Goal: Information Seeking & Learning: Find specific fact

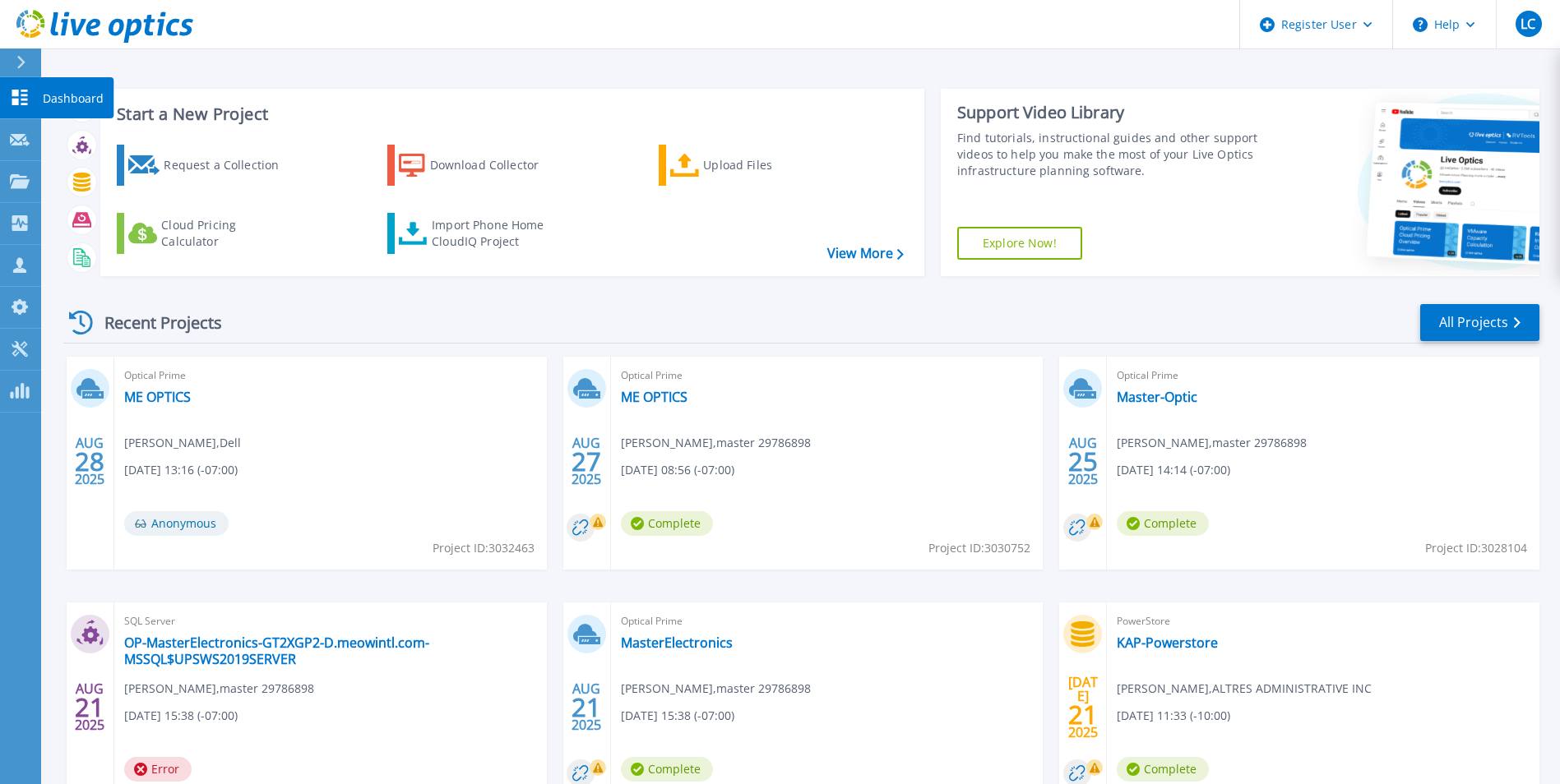
click at [16, 96] on icon at bounding box center [20, 97] width 16 height 16
click at [23, 175] on icon at bounding box center [19, 180] width 20 height 14
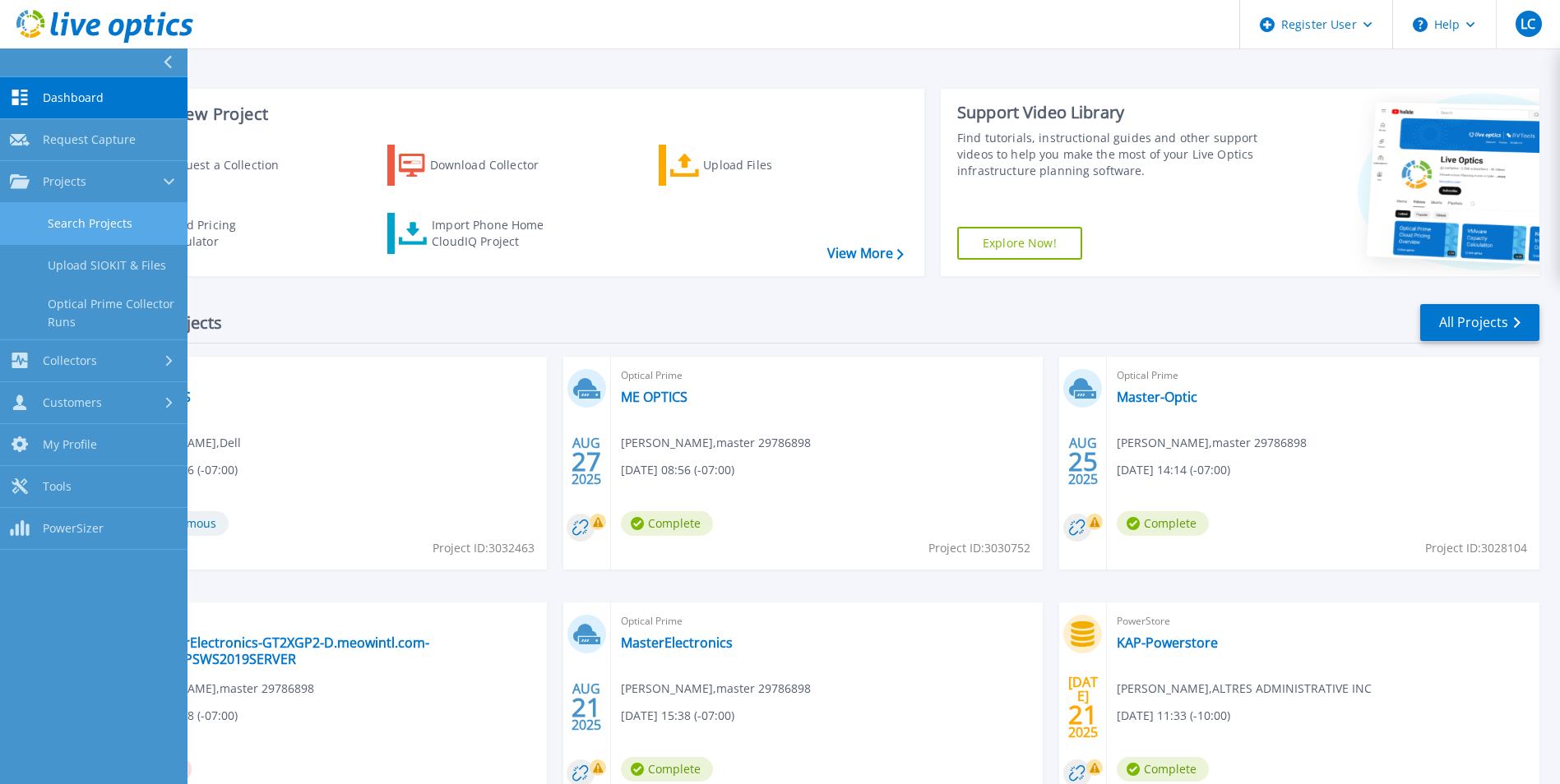
click at [104, 235] on link "Search Projects" at bounding box center [93, 224] width 187 height 42
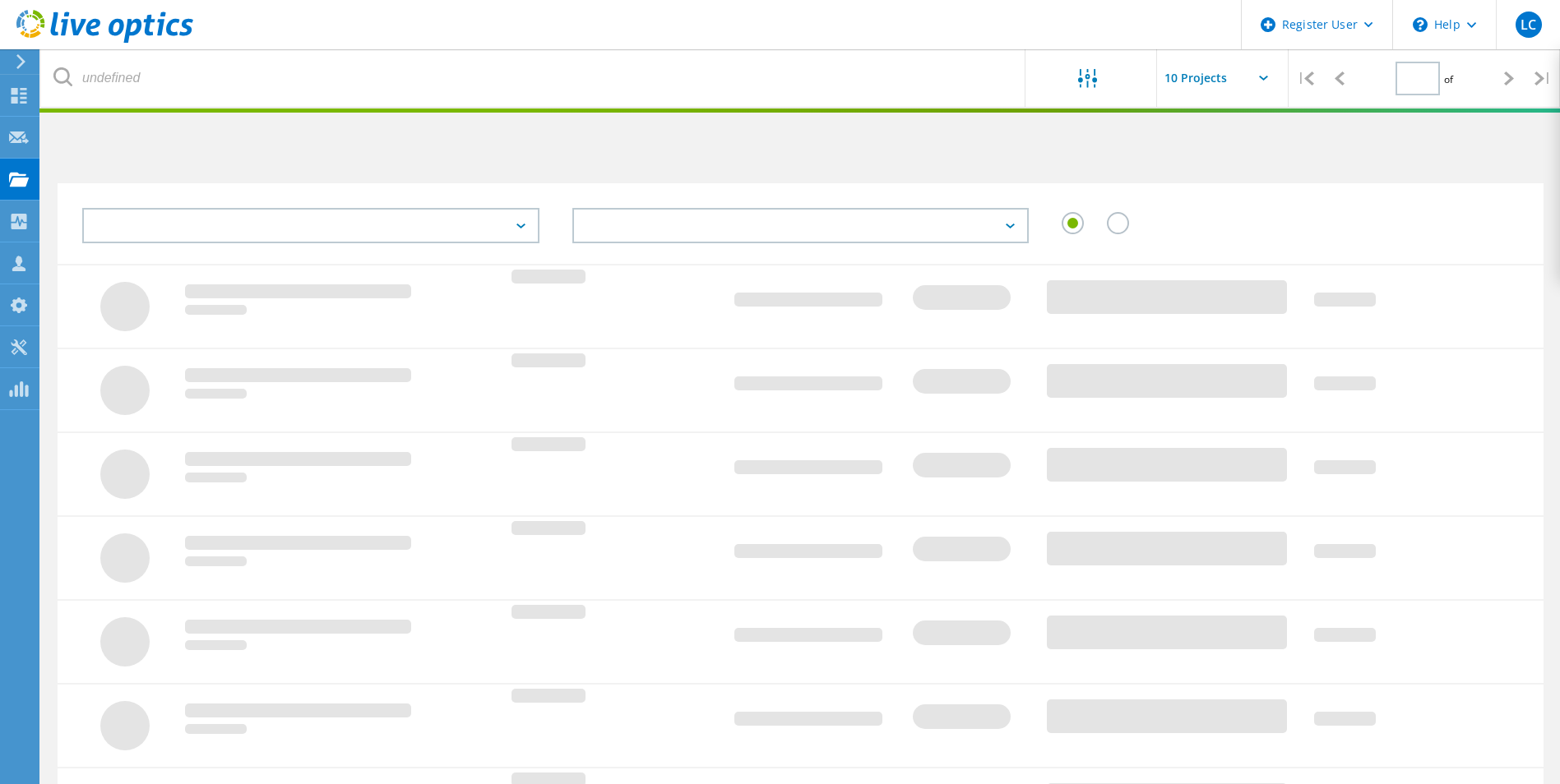
type input "1"
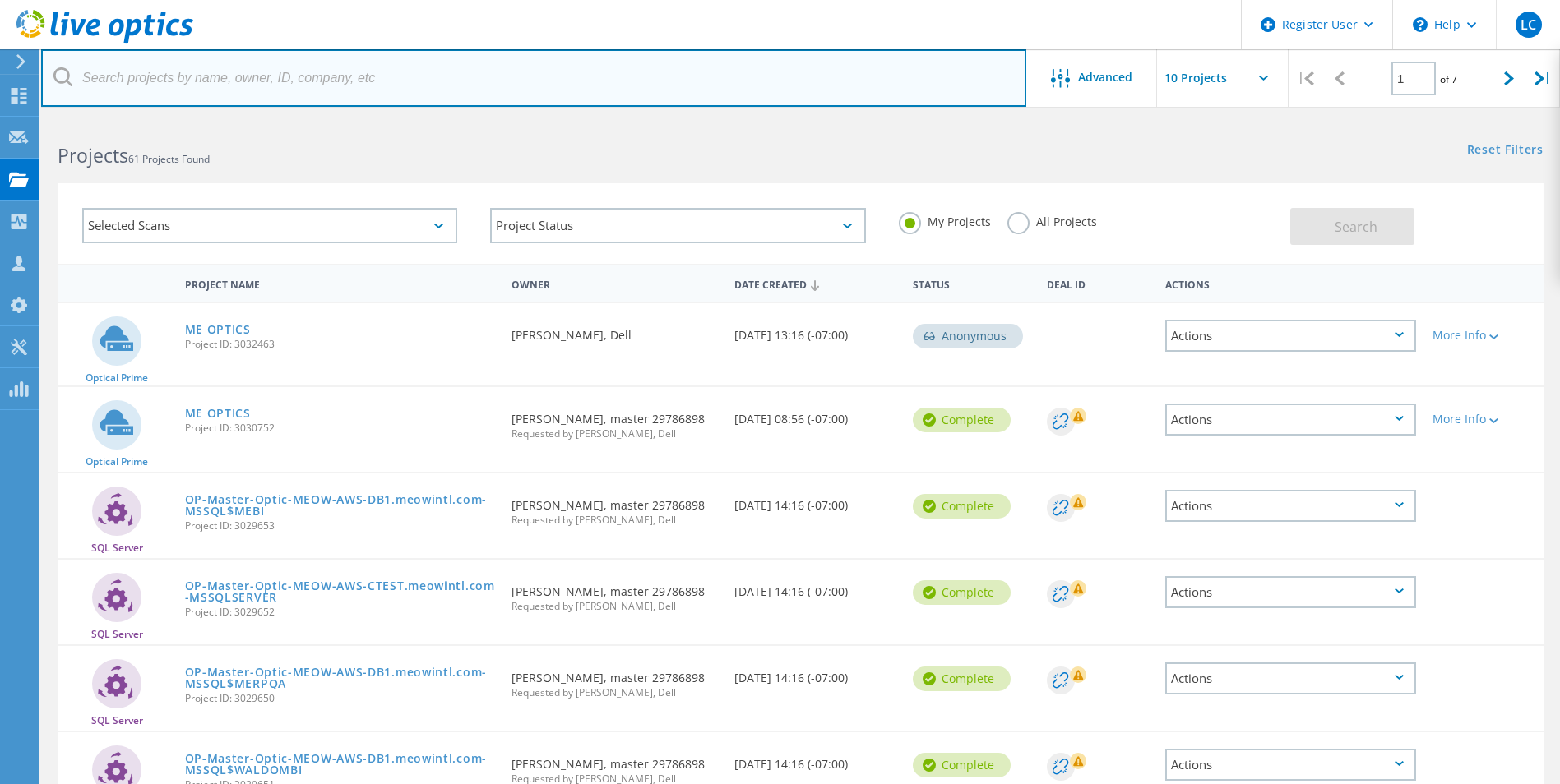
paste input "yewhalah@sclarc.org"
type input "yewhalah@sclarc.org"
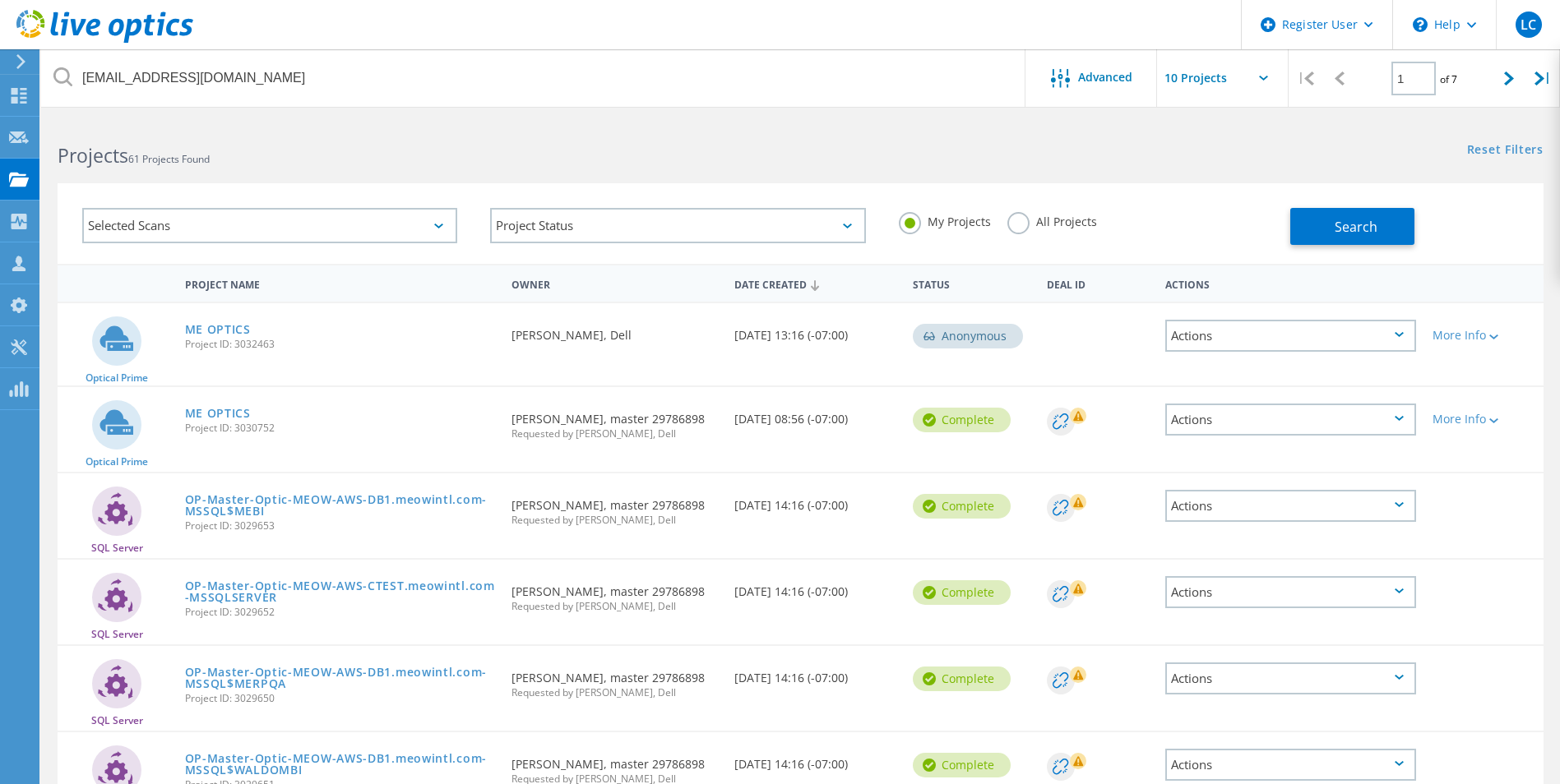
click at [309, 218] on div "Selected Scans" at bounding box center [269, 226] width 375 height 36
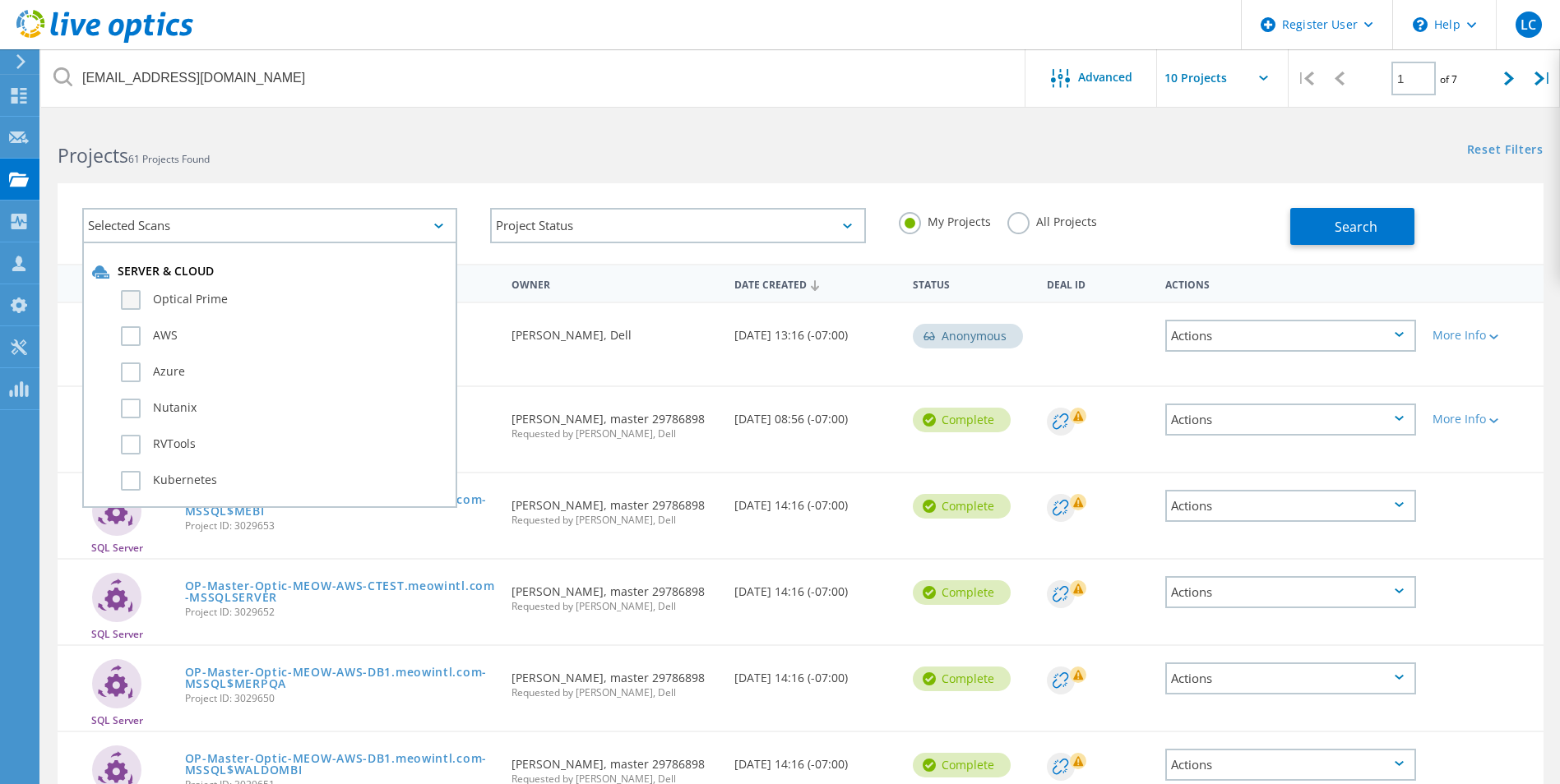
click at [214, 301] on label "Optical Prime" at bounding box center [284, 300] width 326 height 20
click at [0, 0] on input "Optical Prime" at bounding box center [0, 0] width 0 height 0
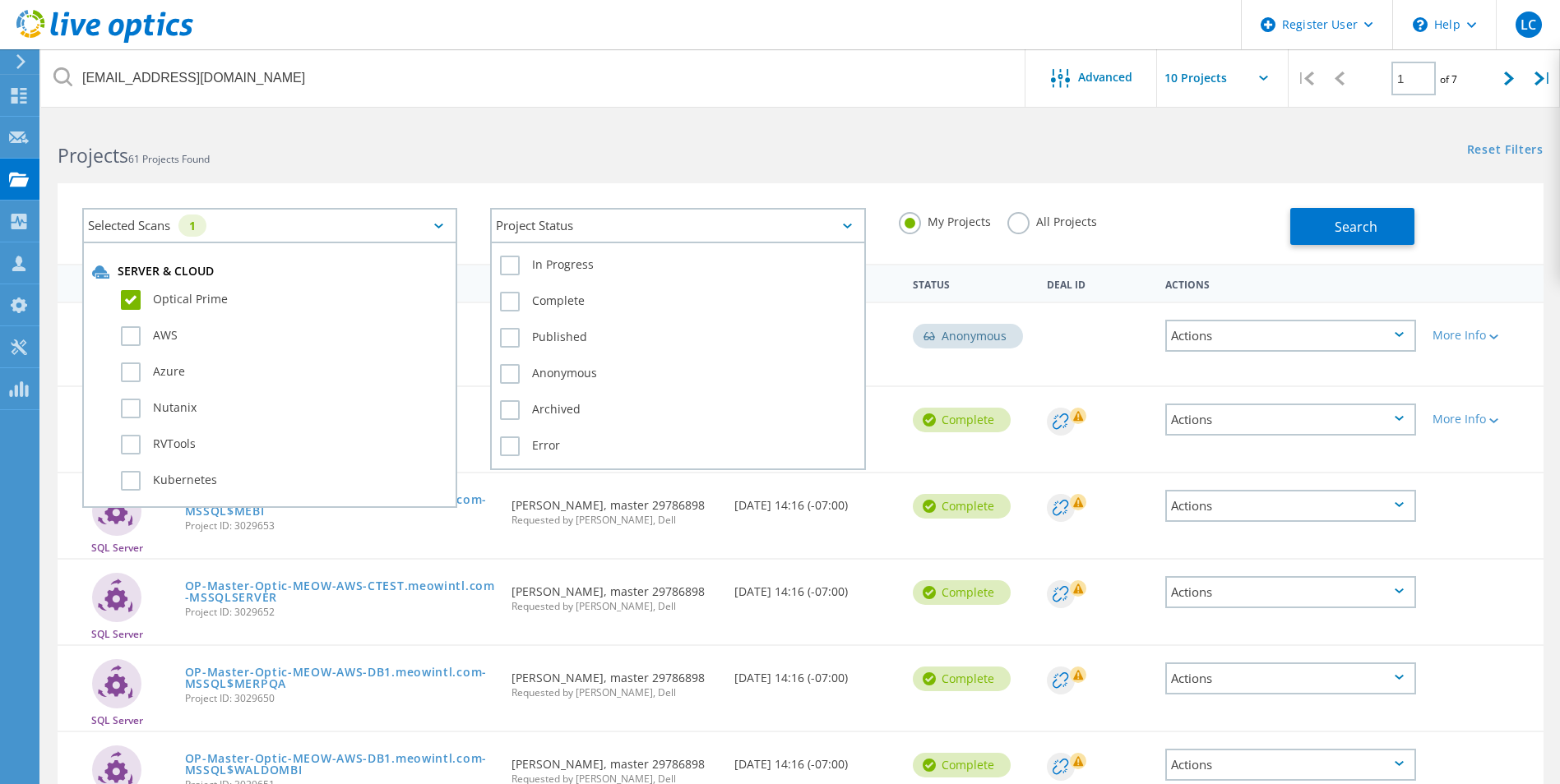
click at [547, 227] on div "Project Status" at bounding box center [677, 226] width 375 height 36
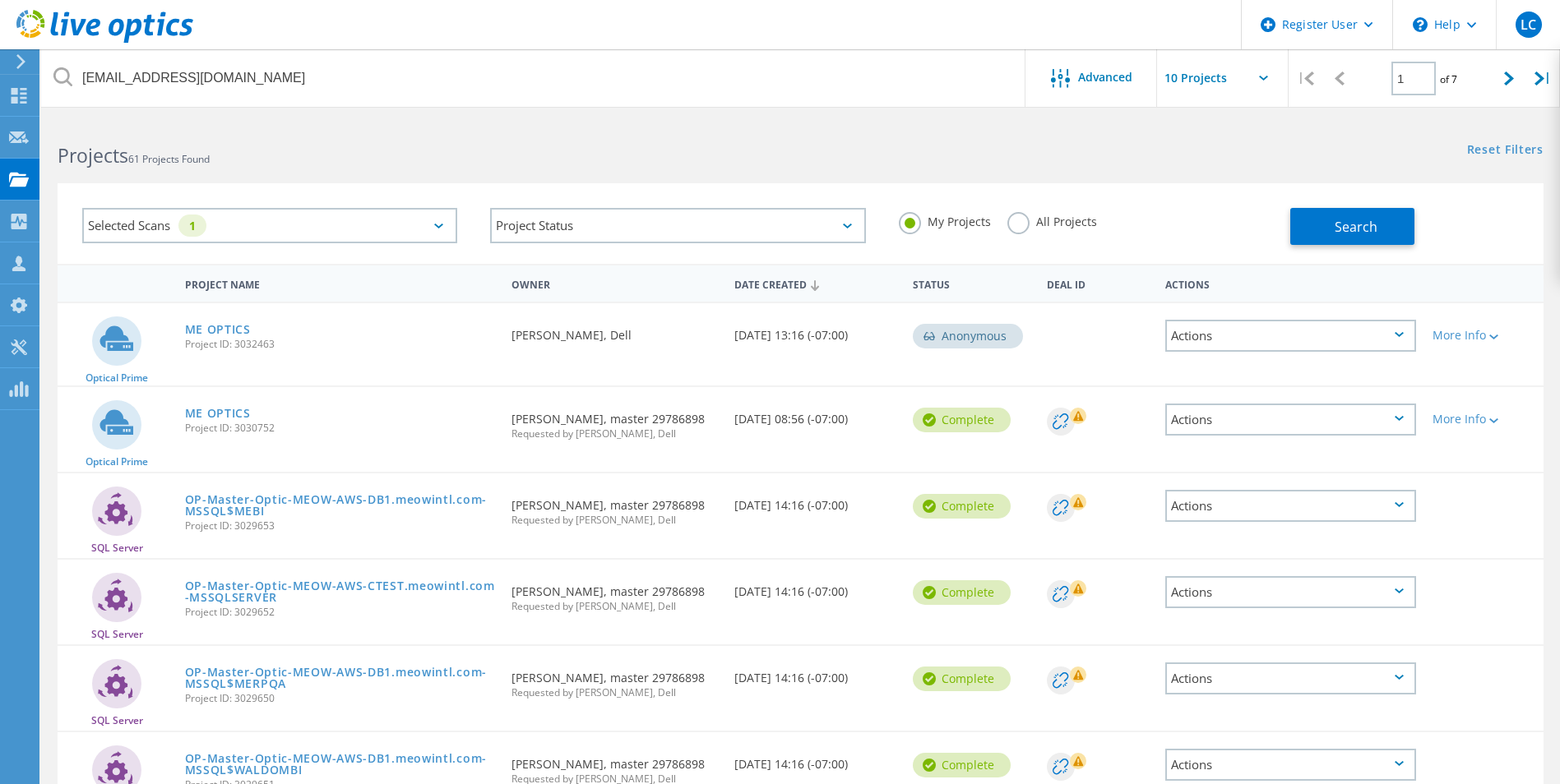
click at [633, 166] on h2 "Projects 61 Projects Found" at bounding box center [420, 155] width 726 height 27
click at [1012, 224] on label "All Projects" at bounding box center [1051, 220] width 89 height 16
click at [0, 0] on input "All Projects" at bounding box center [0, 0] width 0 height 0
click at [1321, 229] on button "Search" at bounding box center [1352, 226] width 124 height 37
